Goal: Information Seeking & Learning: Learn about a topic

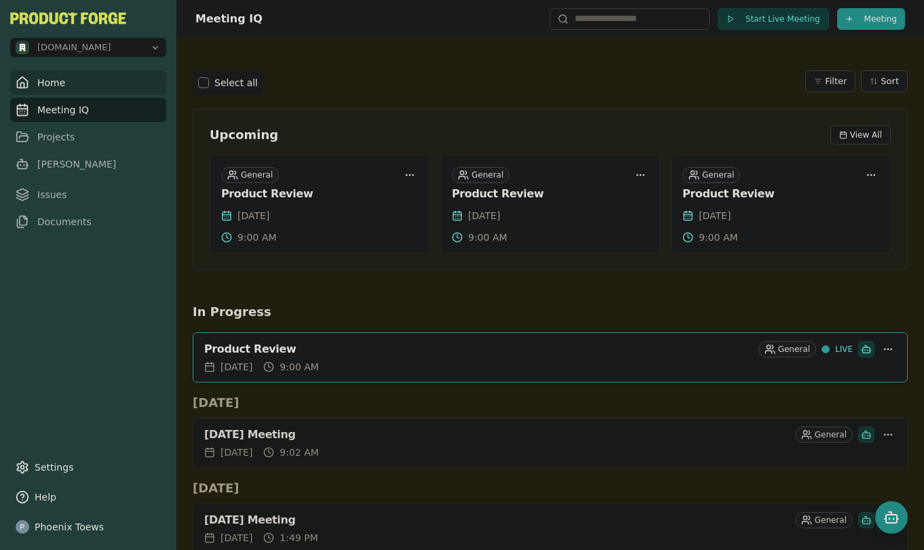
click at [48, 86] on link "Home" at bounding box center [88, 83] width 156 height 24
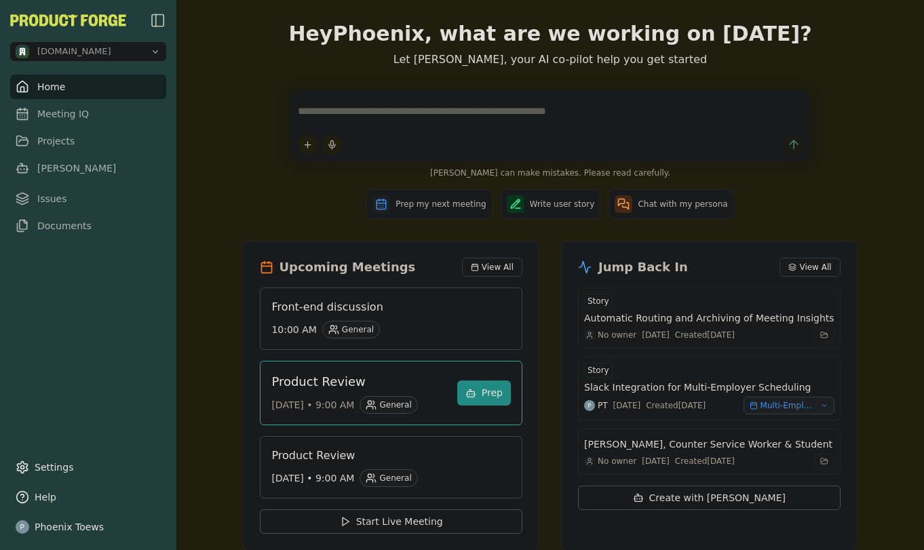
click at [163, 20] on img "button" at bounding box center [158, 20] width 16 height 16
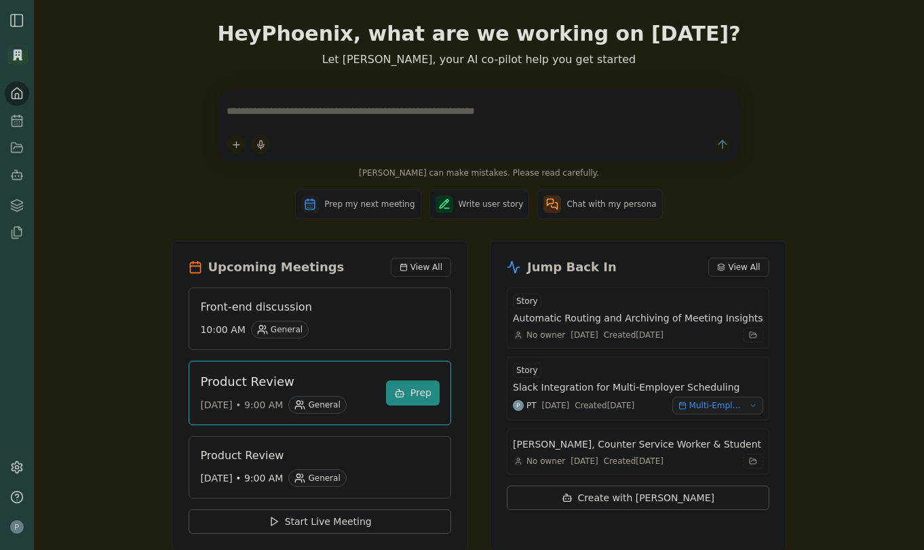
click at [12, 16] on img "button" at bounding box center [17, 20] width 16 height 16
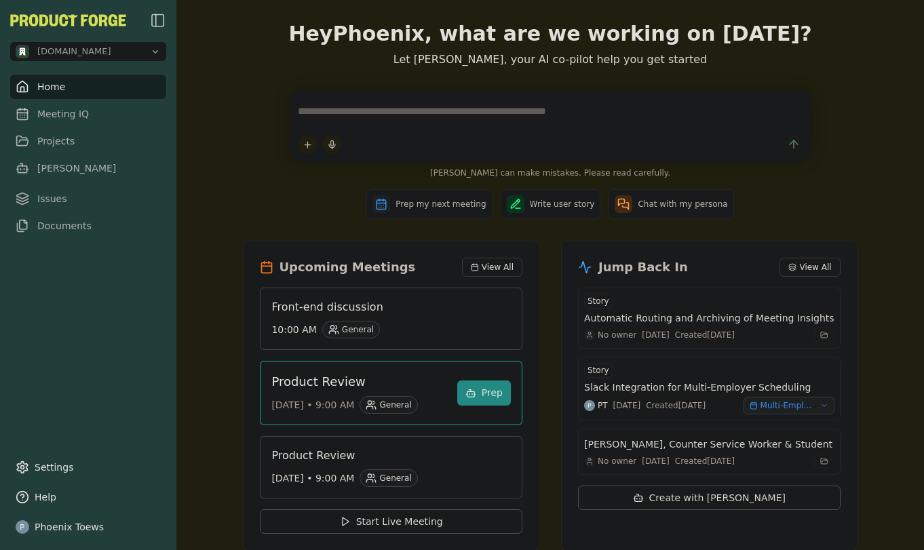
click at [152, 12] on img "button" at bounding box center [158, 20] width 16 height 16
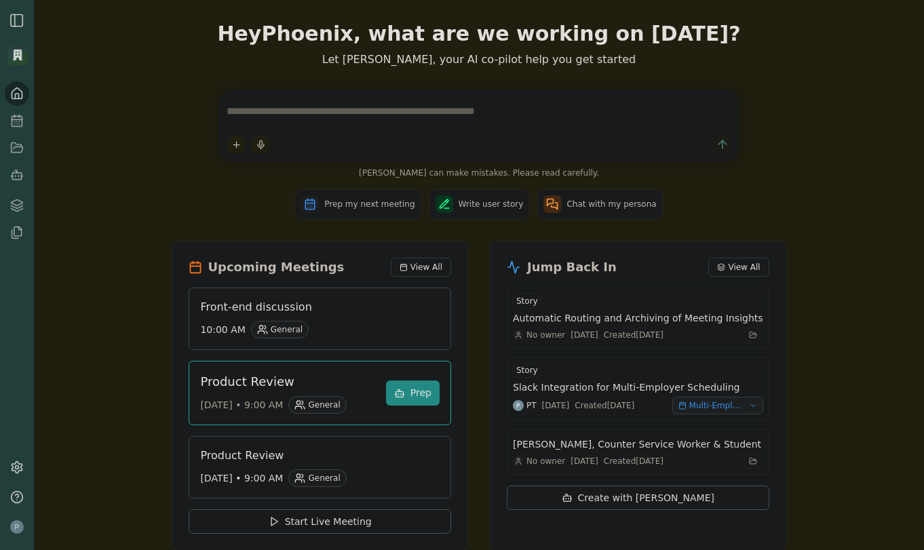
click at [14, 24] on img "button" at bounding box center [17, 20] width 16 height 16
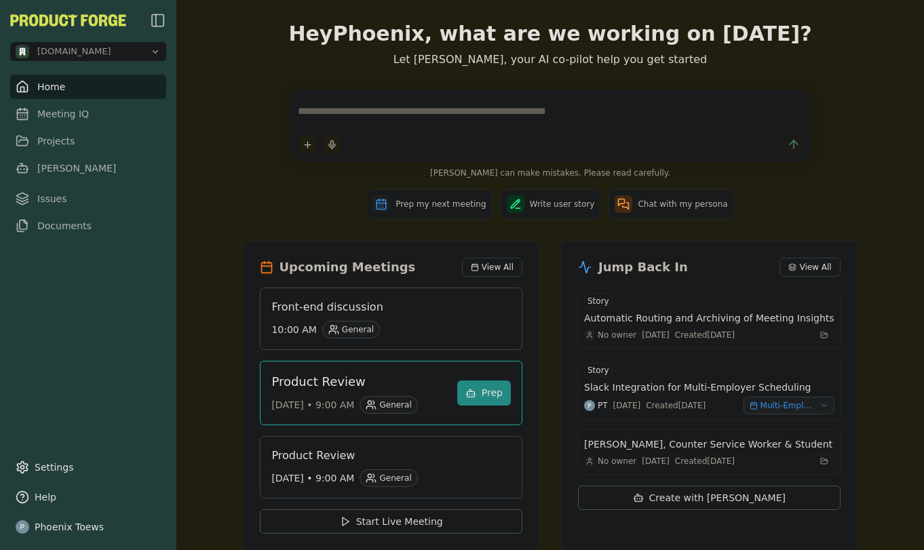
click at [159, 24] on img "button" at bounding box center [158, 20] width 16 height 16
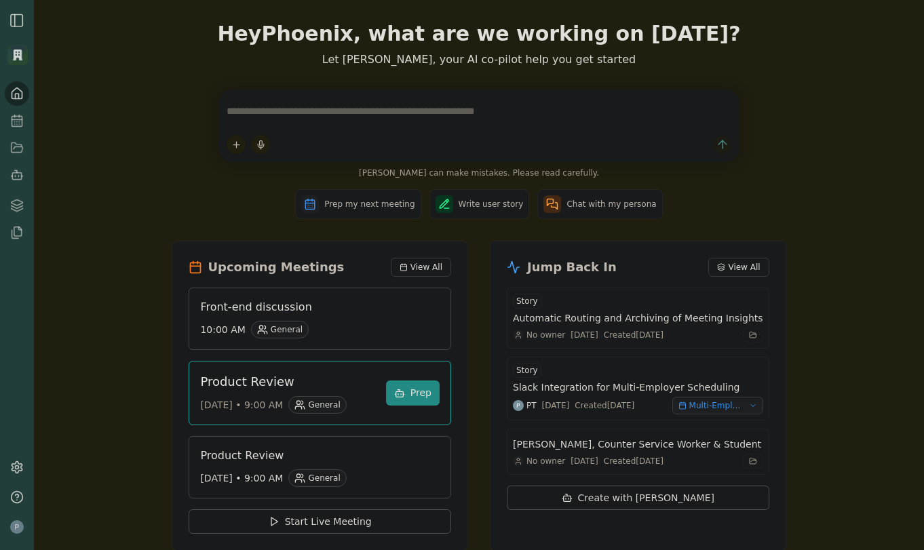
click at [22, 13] on img "button" at bounding box center [17, 20] width 16 height 16
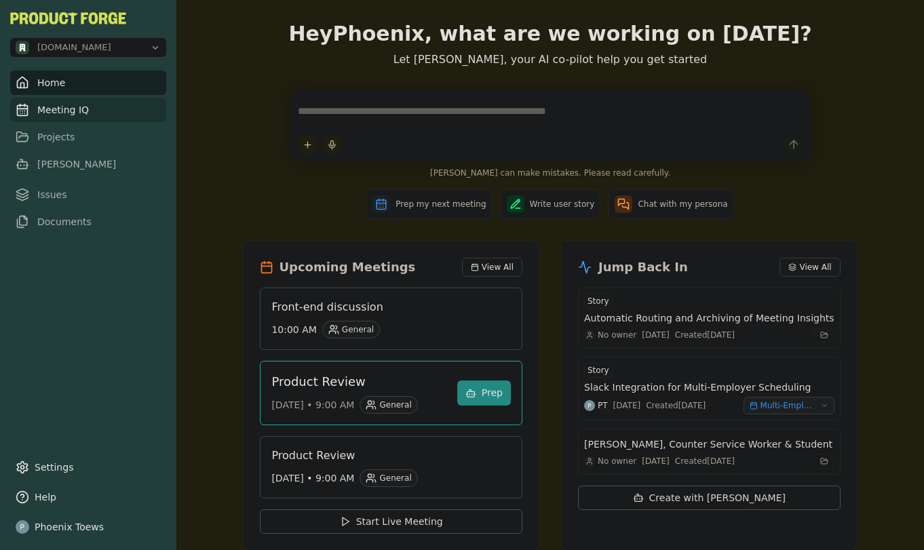
click at [71, 113] on link "Meeting IQ" at bounding box center [88, 110] width 156 height 24
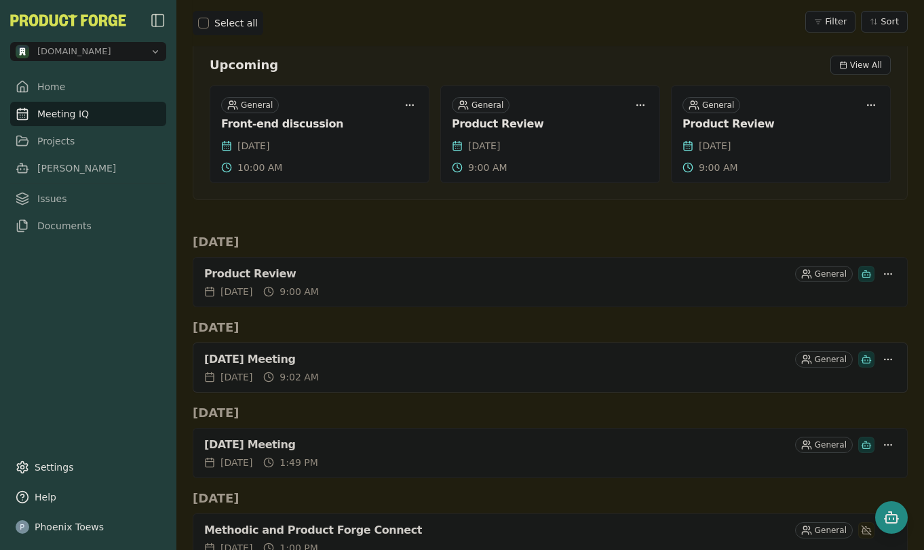
scroll to position [191, 0]
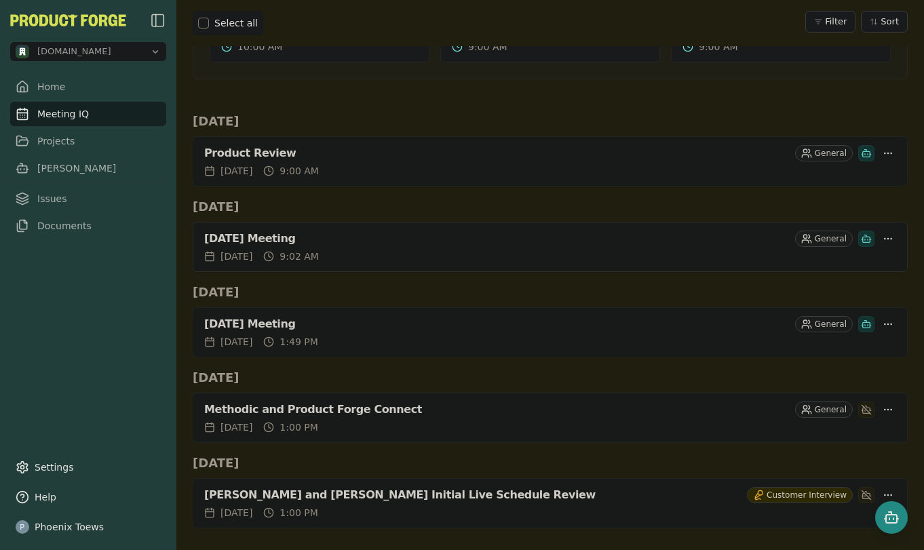
click at [368, 238] on div "[DATE] Meeting" at bounding box center [497, 239] width 586 height 14
